Goal: Task Accomplishment & Management: Use online tool/utility

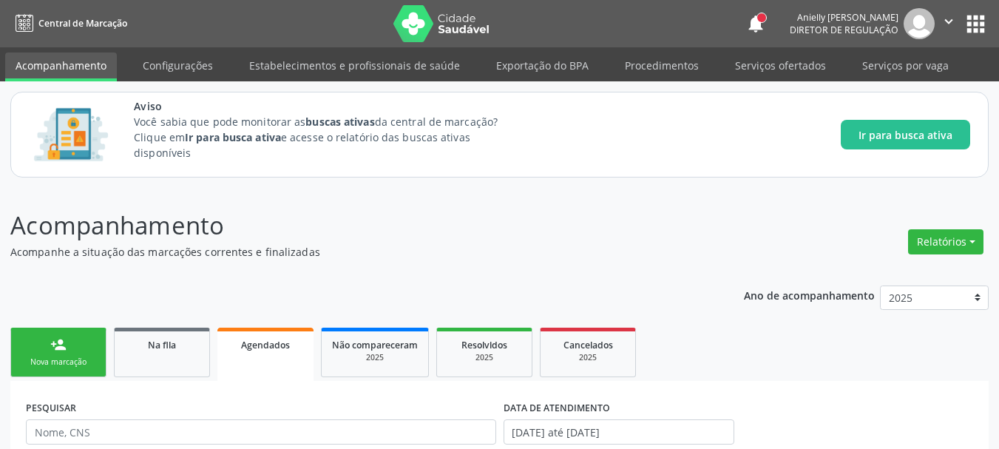
scroll to position [585, 0]
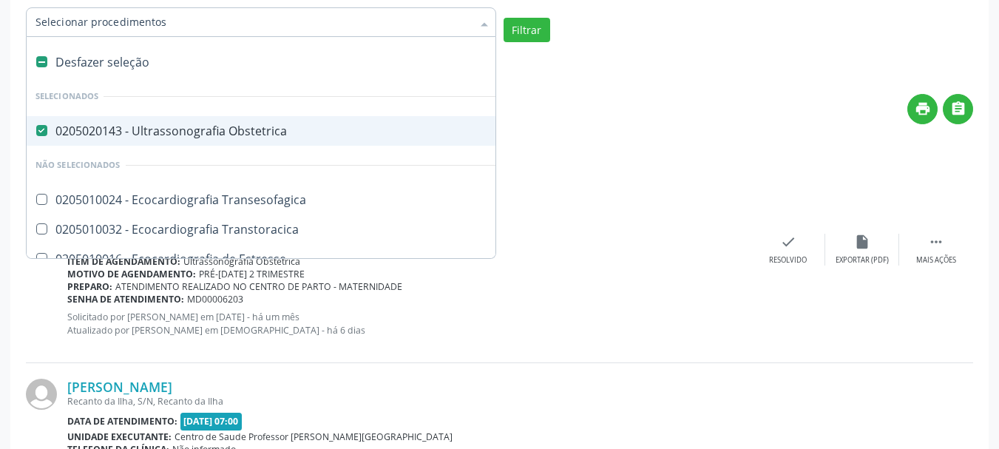
click at [161, 54] on div "Desfazer seleção" at bounding box center [342, 62] width 630 height 30
checkbox Obstetrica "false"
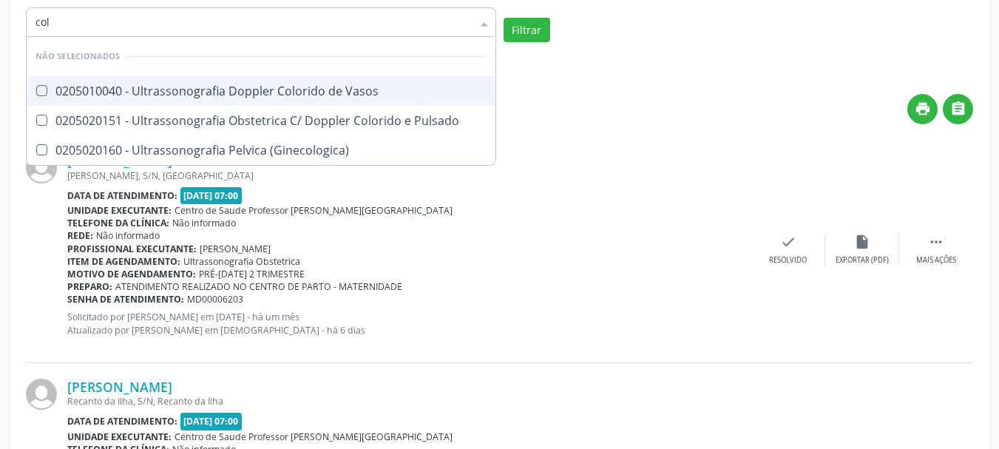
type input "co"
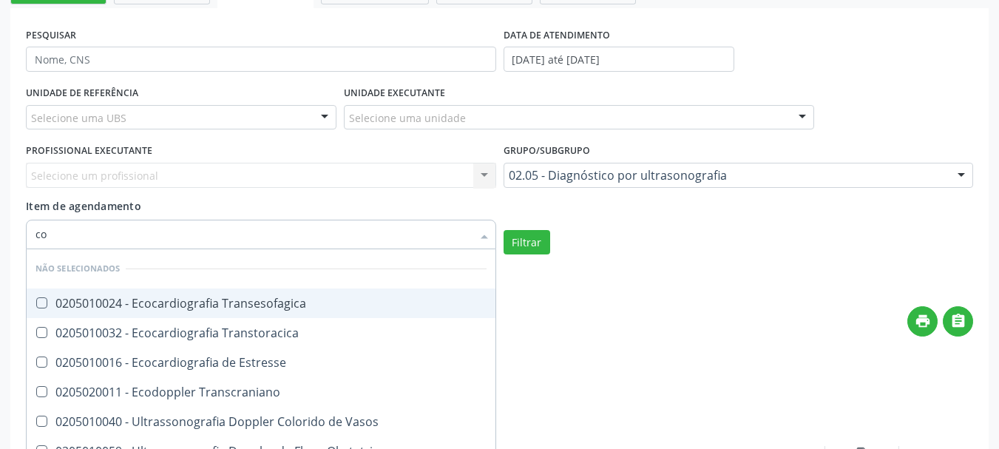
scroll to position [314, 0]
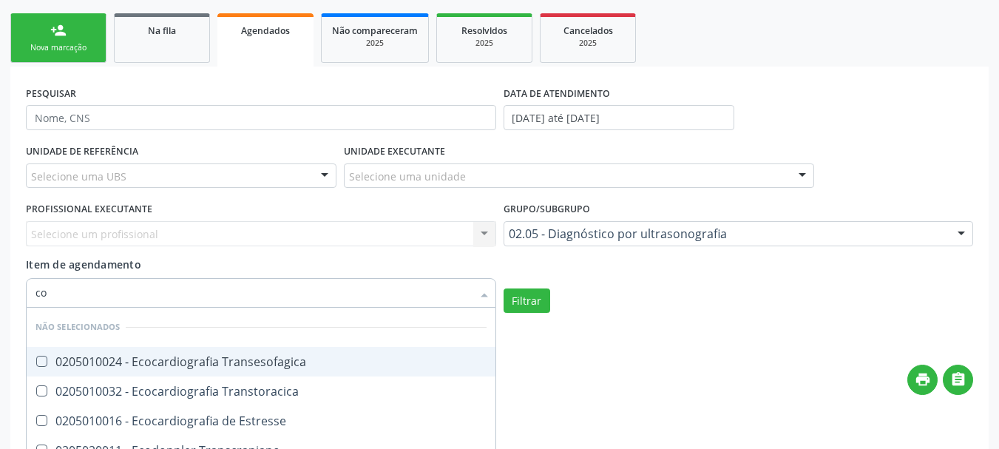
click at [755, 242] on div "02.05 - Diagnóstico por ultrasonografia" at bounding box center [738, 233] width 470 height 25
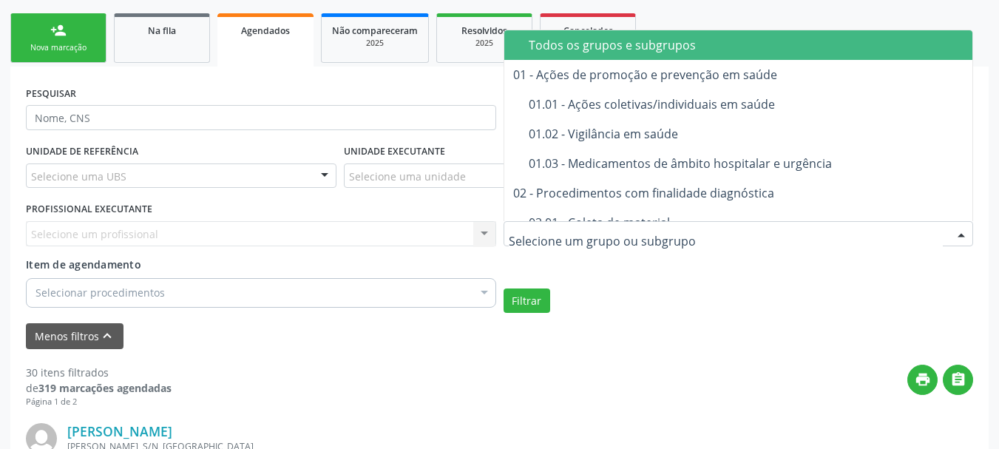
click at [735, 41] on div "Todos os grupos e subgrupos" at bounding box center [779, 45] width 500 height 12
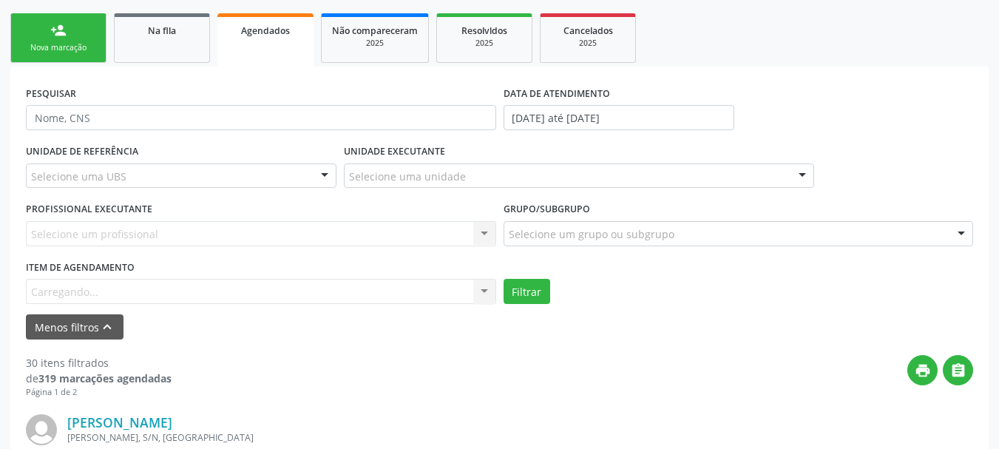
click at [416, 288] on div "Item de agendamento [GEOGRAPHIC_DATA]... No elements found. Consider changing t…" at bounding box center [261, 280] width 470 height 47
click at [167, 284] on div "Item de agendamento [GEOGRAPHIC_DATA]... No elements found. Consider changing t…" at bounding box center [261, 280] width 470 height 47
click at [429, 294] on div "Selecionar procedimento" at bounding box center [261, 291] width 470 height 25
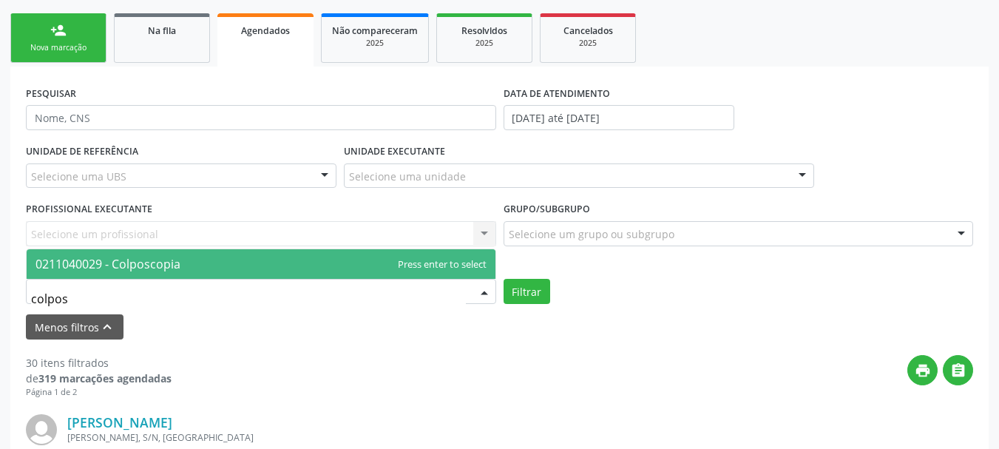
type input "colposc"
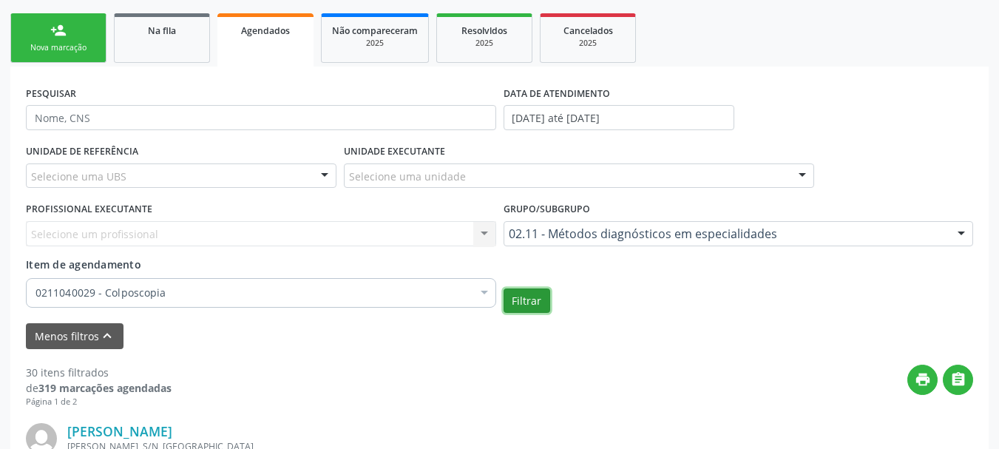
click at [519, 292] on button "Filtrar" at bounding box center [526, 300] width 47 height 25
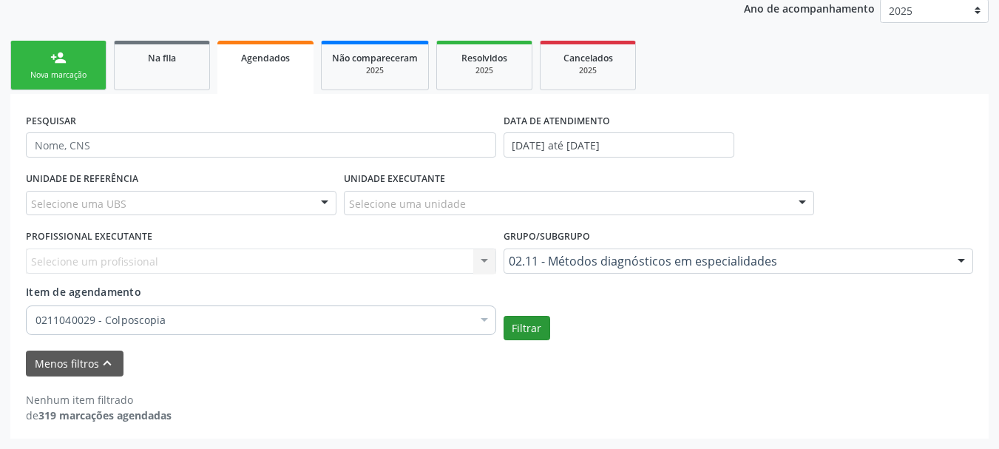
scroll to position [287, 0]
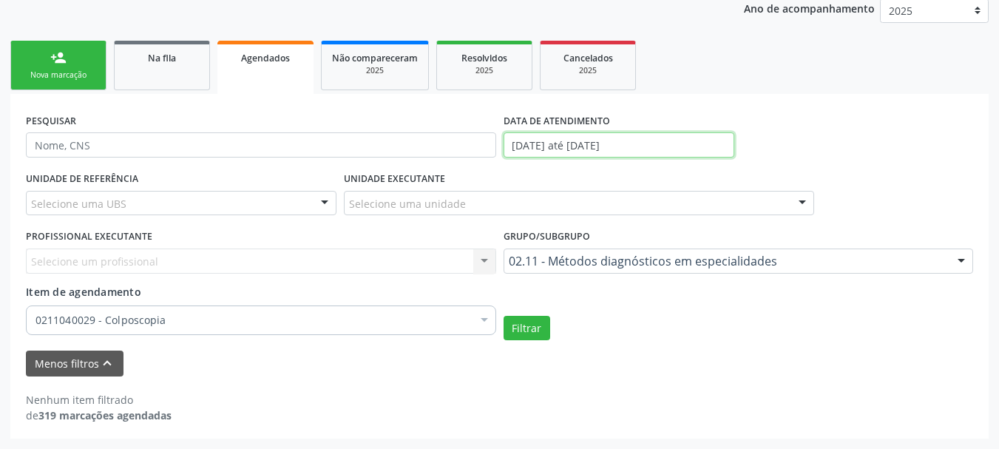
click at [656, 148] on input "[DATE] até [DATE]" at bounding box center [618, 144] width 231 height 25
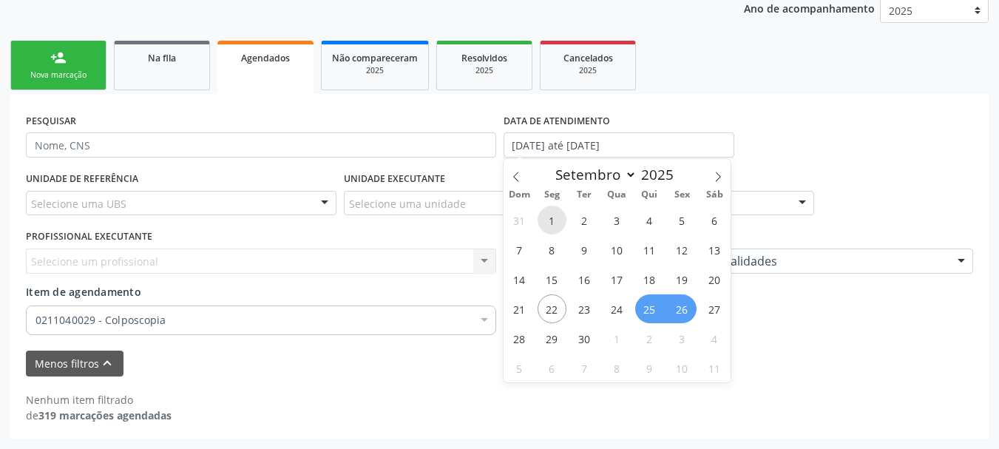
click at [557, 223] on span "1" at bounding box center [551, 220] width 29 height 29
type input "[DATE]"
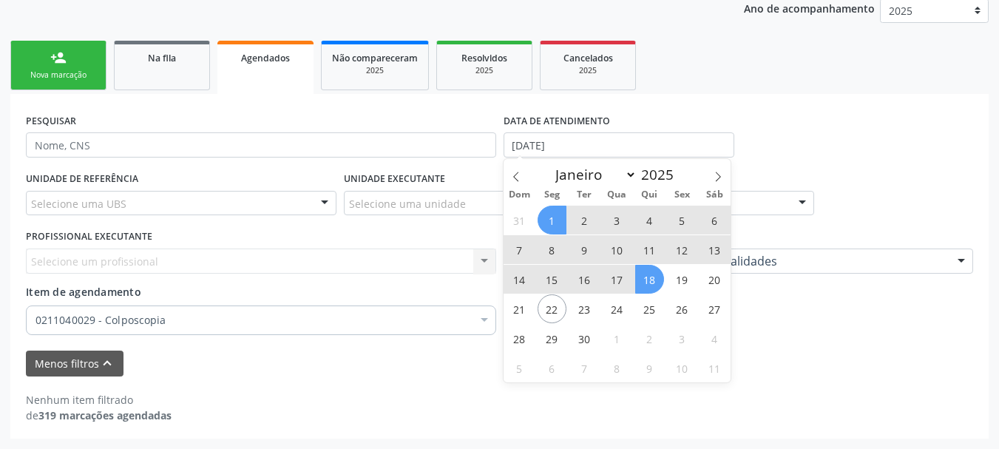
click at [640, 286] on span "18" at bounding box center [649, 279] width 29 height 29
select select "8"
click at [638, 146] on input "[DATE] até [DATE]" at bounding box center [618, 144] width 231 height 25
click at [555, 297] on span "22" at bounding box center [551, 308] width 29 height 29
type input "[DATE]"
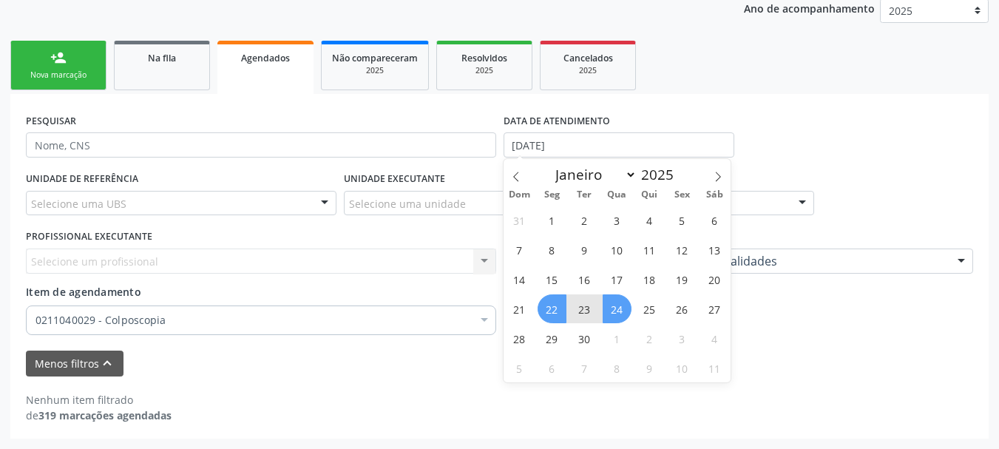
click at [617, 311] on span "24" at bounding box center [617, 308] width 29 height 29
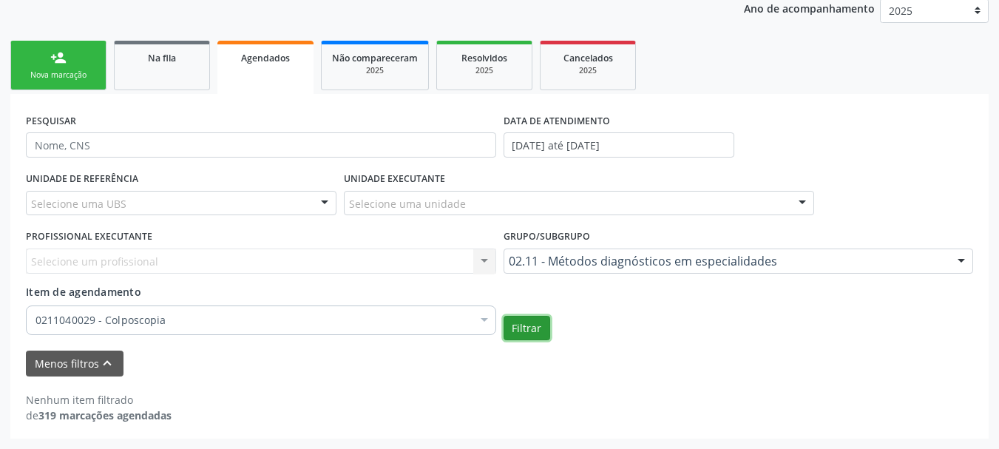
click at [541, 326] on button "Filtrar" at bounding box center [526, 328] width 47 height 25
click at [924, 411] on icon "print" at bounding box center [923, 407] width 16 height 16
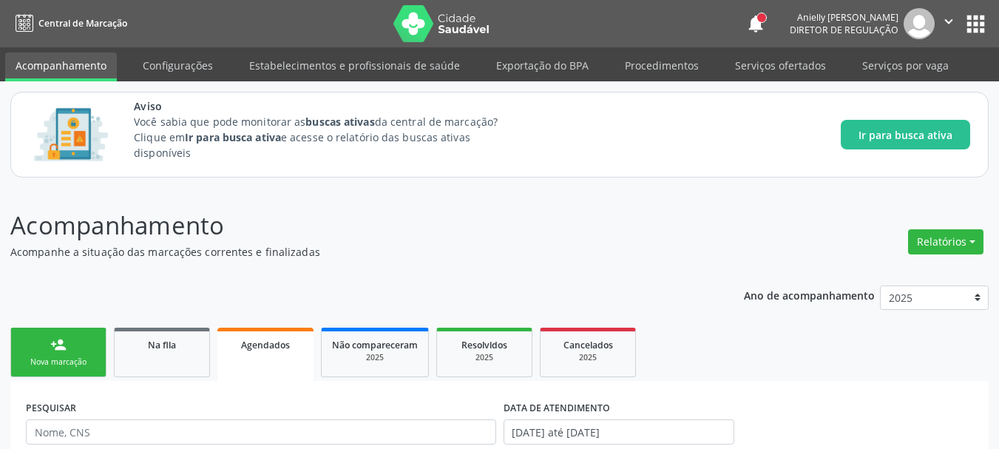
click at [175, 328] on link "Na fila" at bounding box center [162, 353] width 96 height 50
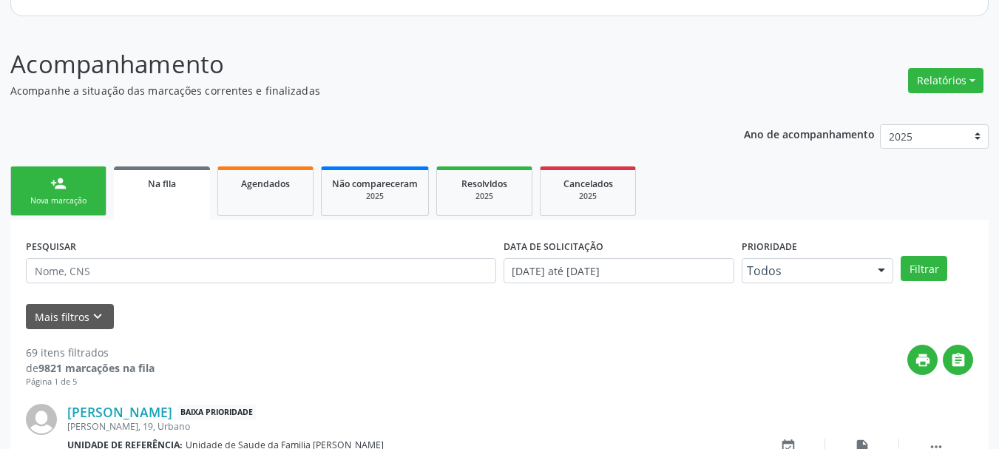
scroll to position [262, 0]
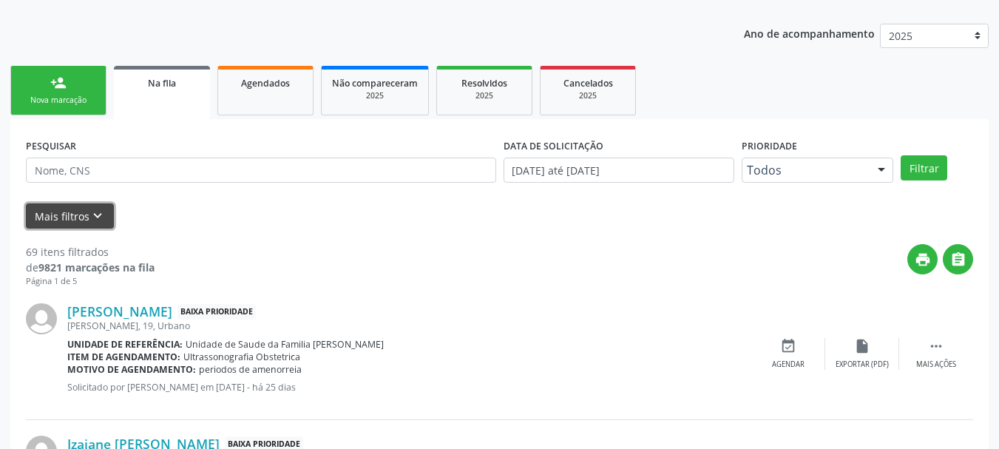
click at [84, 209] on button "Mais filtros keyboard_arrow_down" at bounding box center [70, 216] width 88 height 26
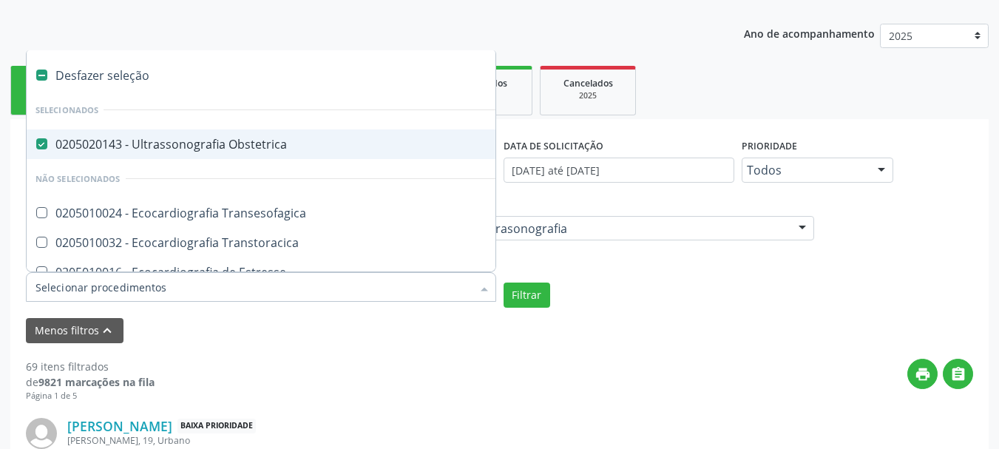
click at [78, 145] on div "0205020143 - Ultrassonografia Obstetrica" at bounding box center [341, 144] width 612 height 12
checkbox Obstetrica "false"
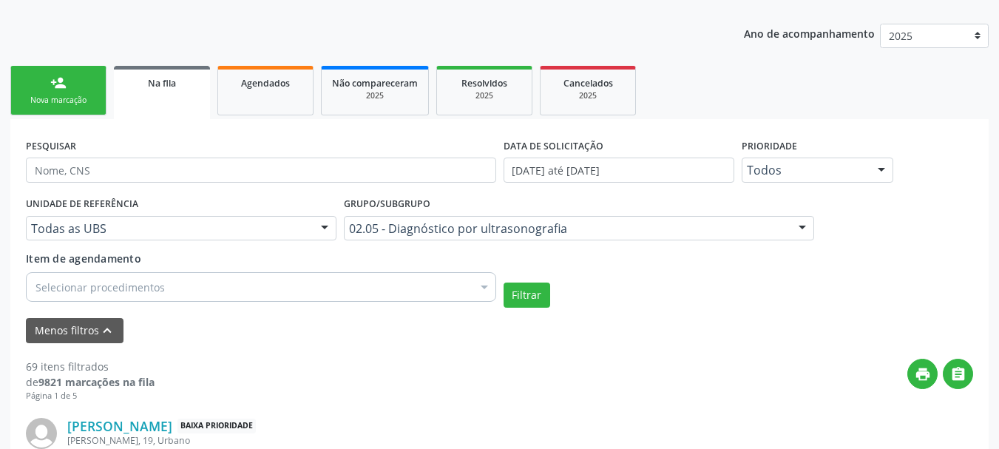
click at [674, 279] on div "UNIDADE DE REFERÊNCIA Todas as UBS Todas as UBS Unidade de Saude da Familia de …" at bounding box center [499, 250] width 954 height 115
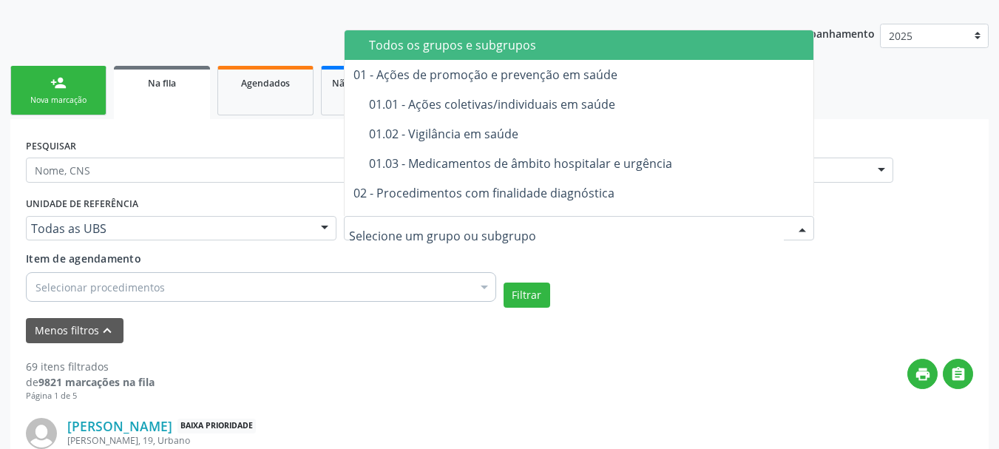
click at [428, 51] on div "Todos os grupos e subgrupos" at bounding box center [619, 45] width 500 height 12
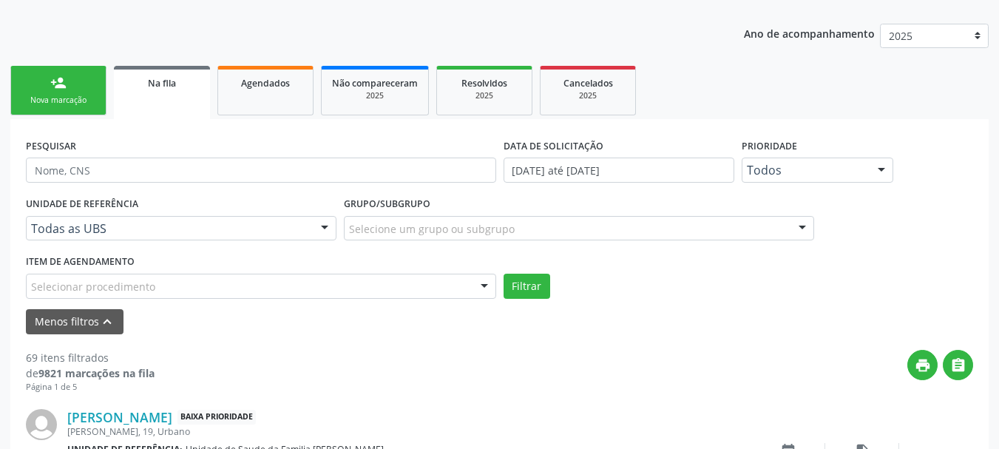
click at [252, 278] on div "Selecionar procedimento" at bounding box center [261, 286] width 470 height 25
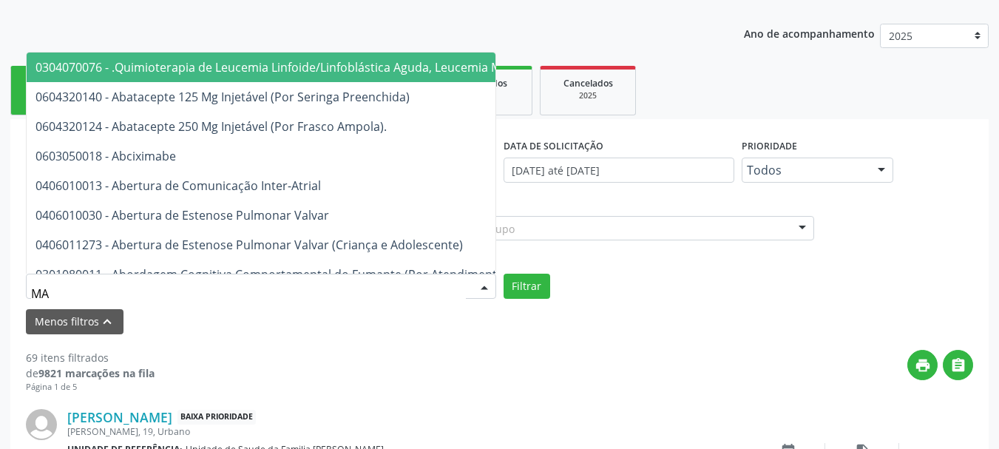
type input "M"
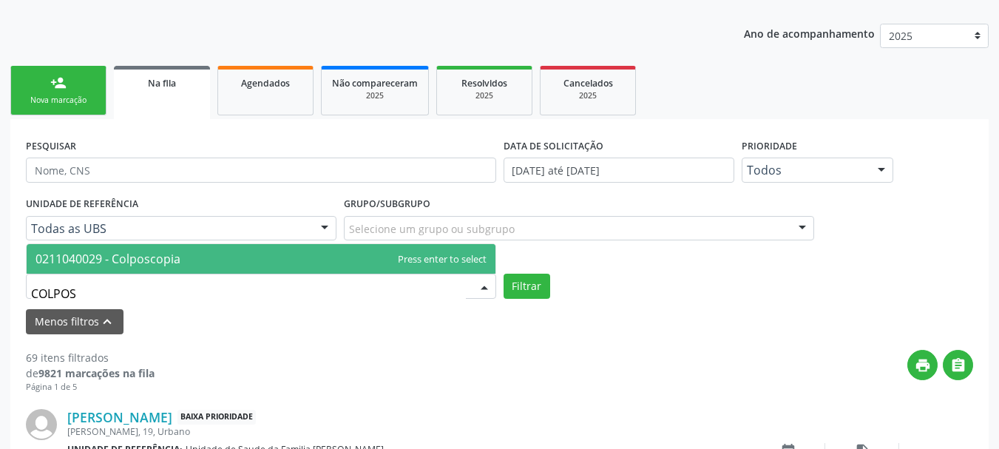
type input "COLPOSC"
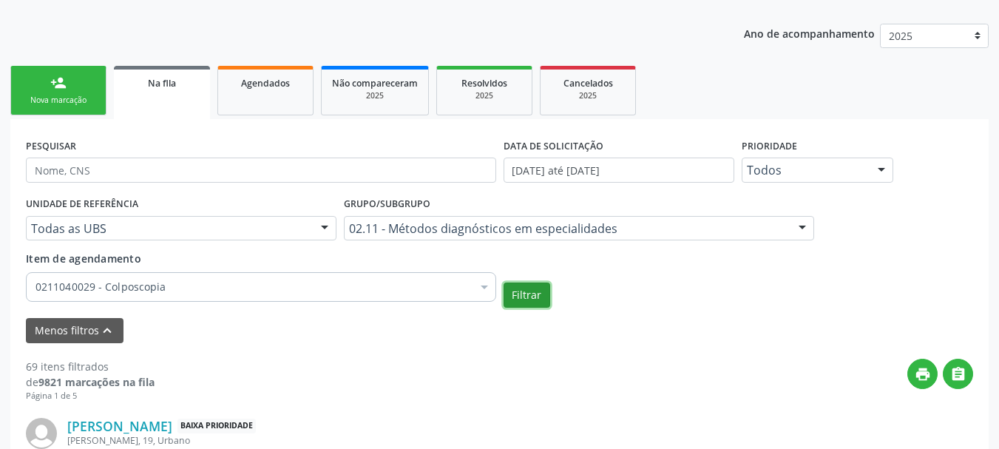
click at [517, 296] on button "Filtrar" at bounding box center [526, 294] width 47 height 25
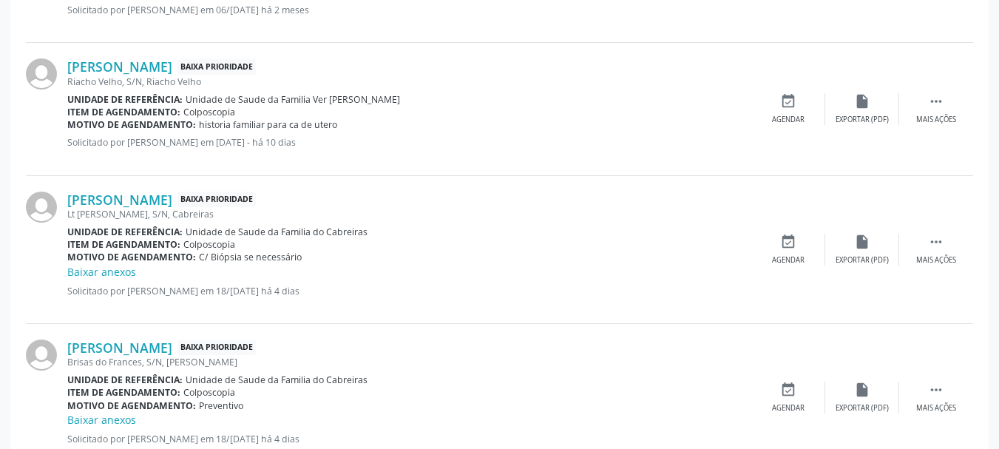
scroll to position [955, 0]
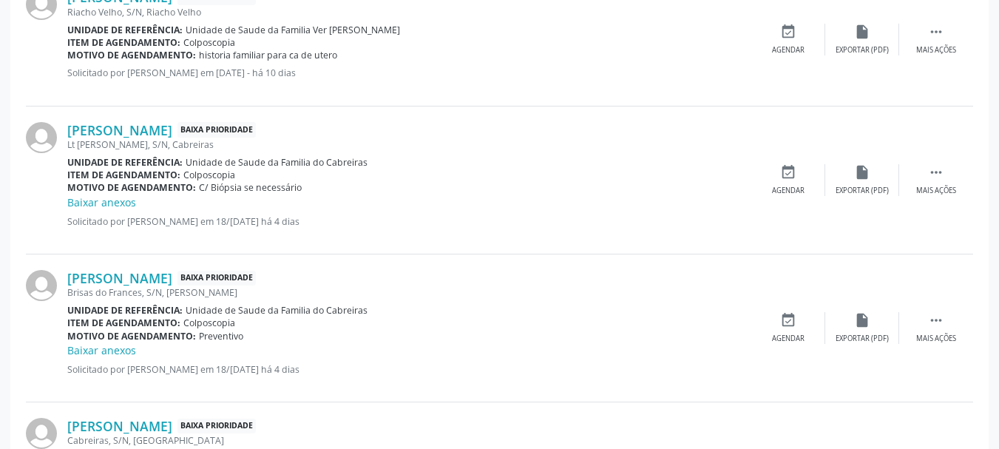
click at [555, 174] on div "Item de agendamento: Colposcopia" at bounding box center [409, 175] width 684 height 13
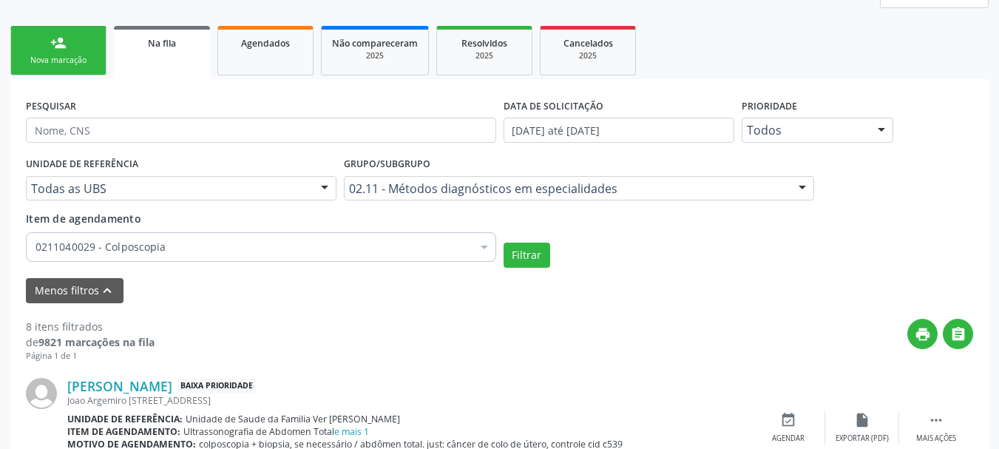
scroll to position [299, 0]
